Goal: Task Accomplishment & Management: Manage account settings

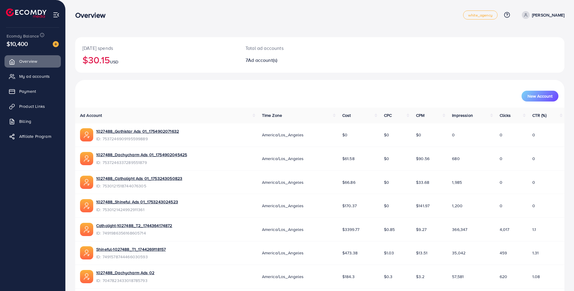
click at [265, 57] on span "Ad account(s)" at bounding box center [262, 60] width 29 height 7
click at [45, 78] on span "My ad accounts" at bounding box center [36, 76] width 31 height 6
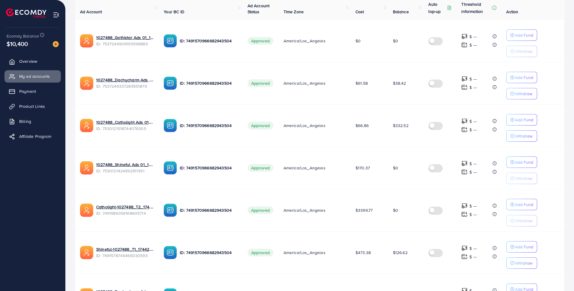
scroll to position [44, 0]
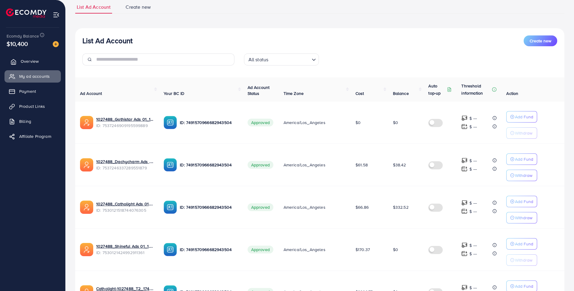
click at [37, 62] on span "Overview" at bounding box center [30, 61] width 18 height 6
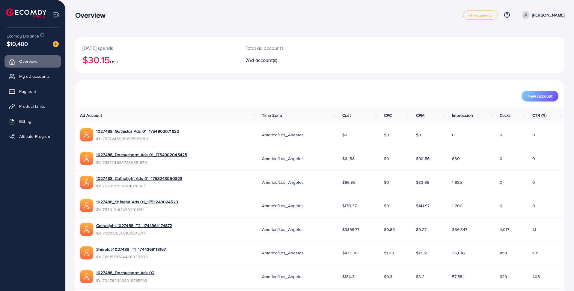
click at [96, 56] on h2 "$30.15 USD" at bounding box center [156, 59] width 149 height 11
click at [95, 61] on h2 "$30.15 USD" at bounding box center [156, 59] width 149 height 11
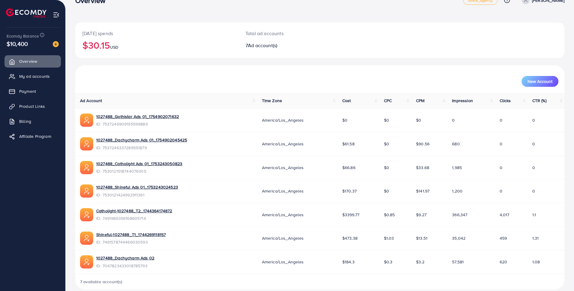
scroll to position [23, 0]
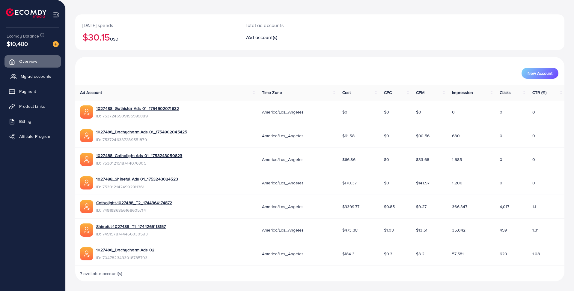
click at [39, 77] on span "My ad accounts" at bounding box center [36, 76] width 31 height 6
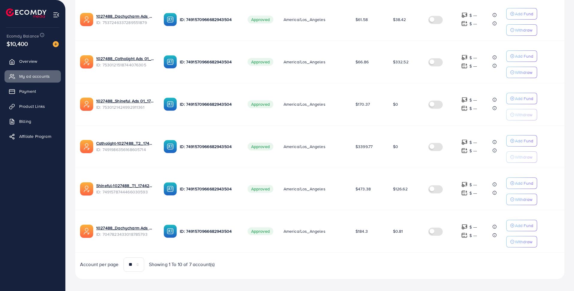
scroll to position [194, 0]
